Goal: Task Accomplishment & Management: Use online tool/utility

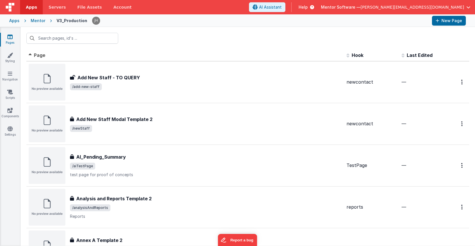
click at [35, 21] on div "Mentor" at bounding box center [38, 21] width 15 height 6
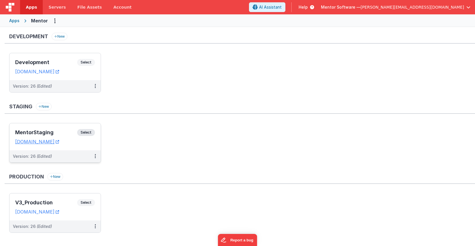
click at [57, 130] on h3 "MentorStaging" at bounding box center [46, 132] width 62 height 6
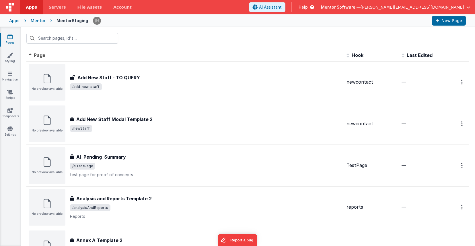
click at [184, 43] on div at bounding box center [248, 38] width 454 height 22
click at [71, 41] on input "text" at bounding box center [72, 38] width 92 height 11
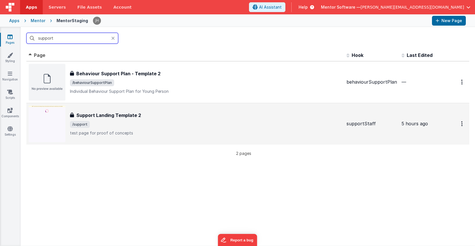
type input "support"
click at [135, 112] on h3 "Support Landing Template 2" at bounding box center [108, 115] width 65 height 7
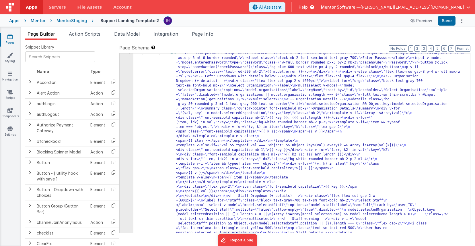
scroll to position [32, 0]
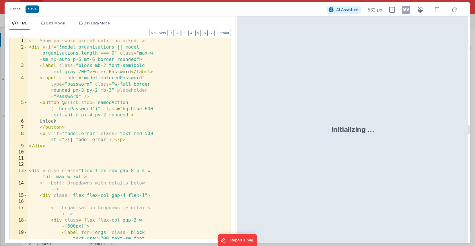
scroll to position [399, 0]
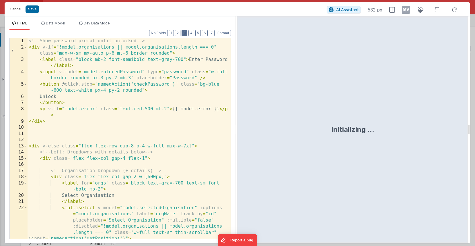
click at [186, 32] on button "3" at bounding box center [185, 33] width 6 height 6
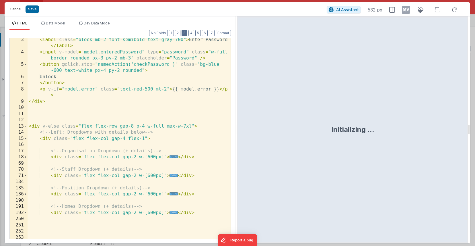
scroll to position [52, 0]
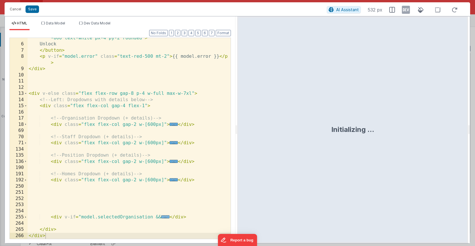
click at [165, 215] on span "..." at bounding box center [165, 216] width 8 height 3
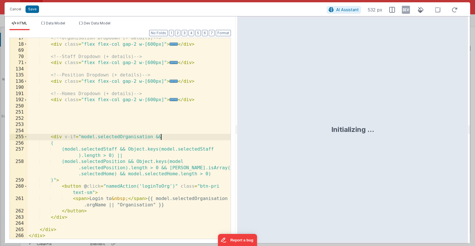
scroll to position [133, 0]
click at [172, 186] on div "<!-- Organisation Dropdown (+ details) --> < div class = "flex flex-col gap-2 w…" at bounding box center [129, 141] width 203 height 213
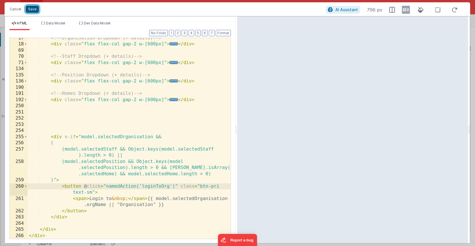
click at [30, 8] on button "Save" at bounding box center [32, 8] width 13 height 7
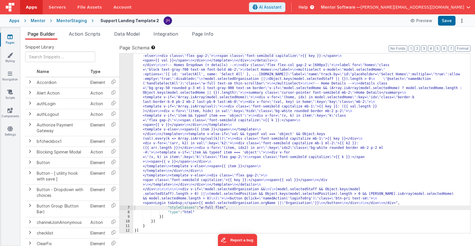
scroll to position [362, 0]
click at [204, 34] on span "Page Info" at bounding box center [203, 34] width 22 height 6
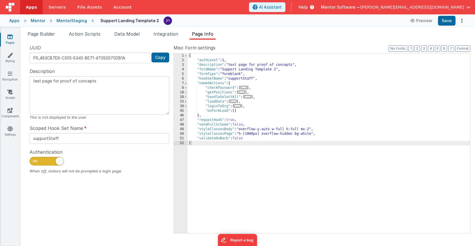
click at [240, 106] on span "..." at bounding box center [237, 105] width 6 height 3
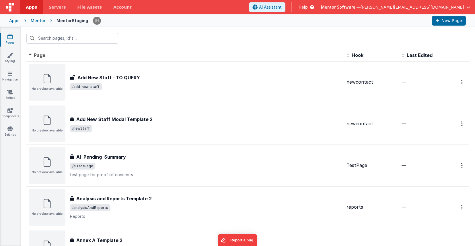
click at [207, 47] on div at bounding box center [248, 38] width 454 height 22
click at [73, 38] on input "text" at bounding box center [72, 38] width 92 height 11
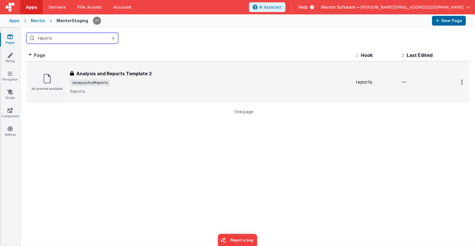
type input "reports"
click at [102, 76] on h3 "Analysis and Reports Template 2" at bounding box center [113, 73] width 75 height 7
